Goal: Feedback & Contribution: Submit feedback/report problem

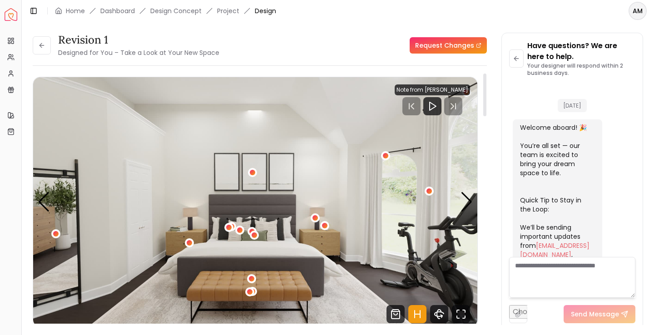
scroll to position [363, 0]
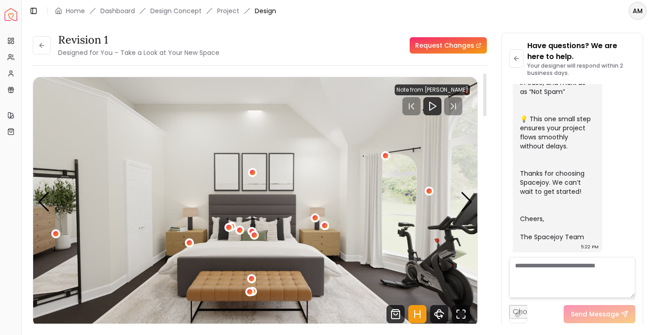
click at [53, 49] on div "Revision 1 Designed for You – Take a Look at Your New Space" at bounding box center [126, 45] width 187 height 25
click at [45, 46] on icon at bounding box center [41, 45] width 7 height 7
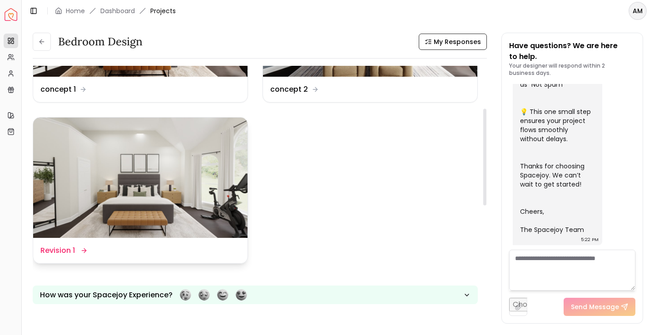
scroll to position [144, 0]
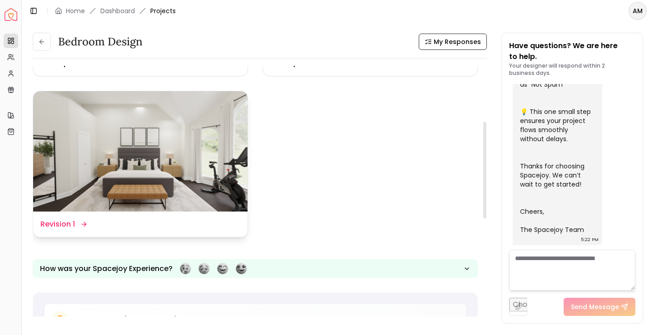
click at [72, 216] on div "Design Name Revision 1" at bounding box center [140, 224] width 214 height 25
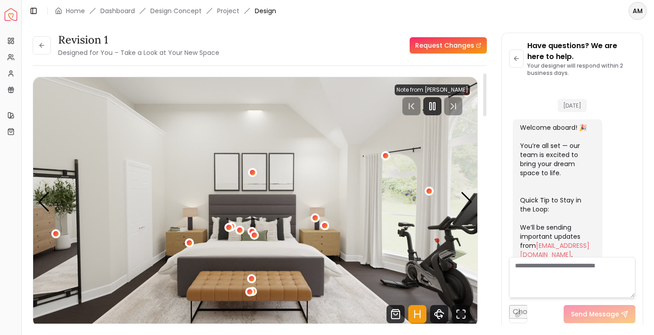
scroll to position [363, 0]
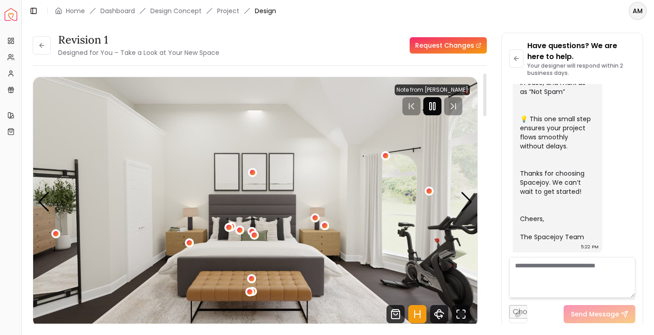
click at [438, 111] on icon "Pause" at bounding box center [432, 106] width 11 height 11
click at [452, 45] on link "Request Changes" at bounding box center [448, 45] width 77 height 16
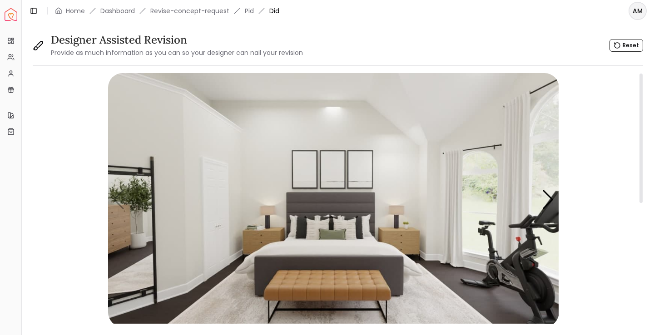
click at [399, 227] on img "1 / 5" at bounding box center [333, 200] width 451 height 254
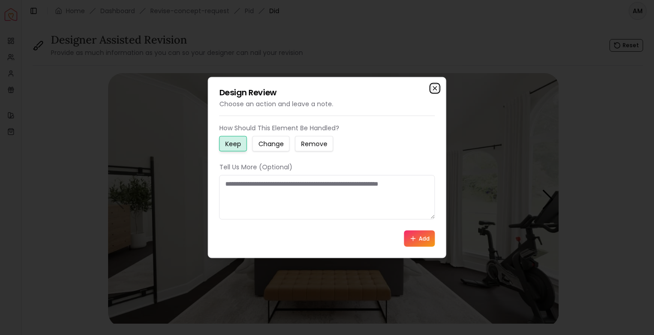
click at [434, 86] on icon "button" at bounding box center [434, 88] width 7 height 7
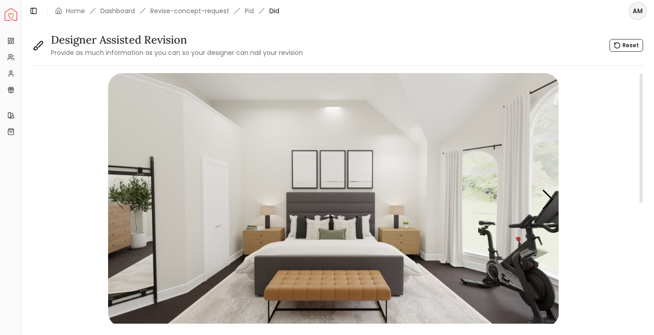
scroll to position [10, 0]
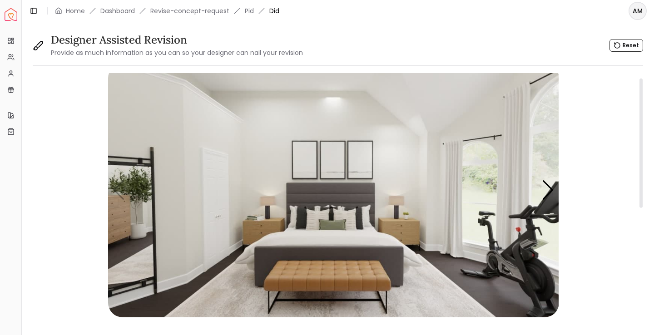
click at [338, 186] on img "1 / 5" at bounding box center [333, 191] width 451 height 254
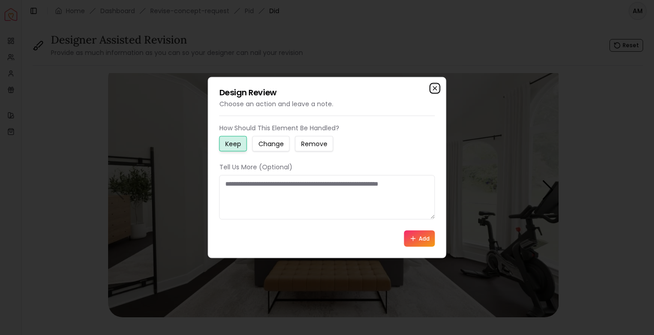
click at [438, 85] on icon "button" at bounding box center [434, 88] width 7 height 7
